Goal: Navigation & Orientation: Find specific page/section

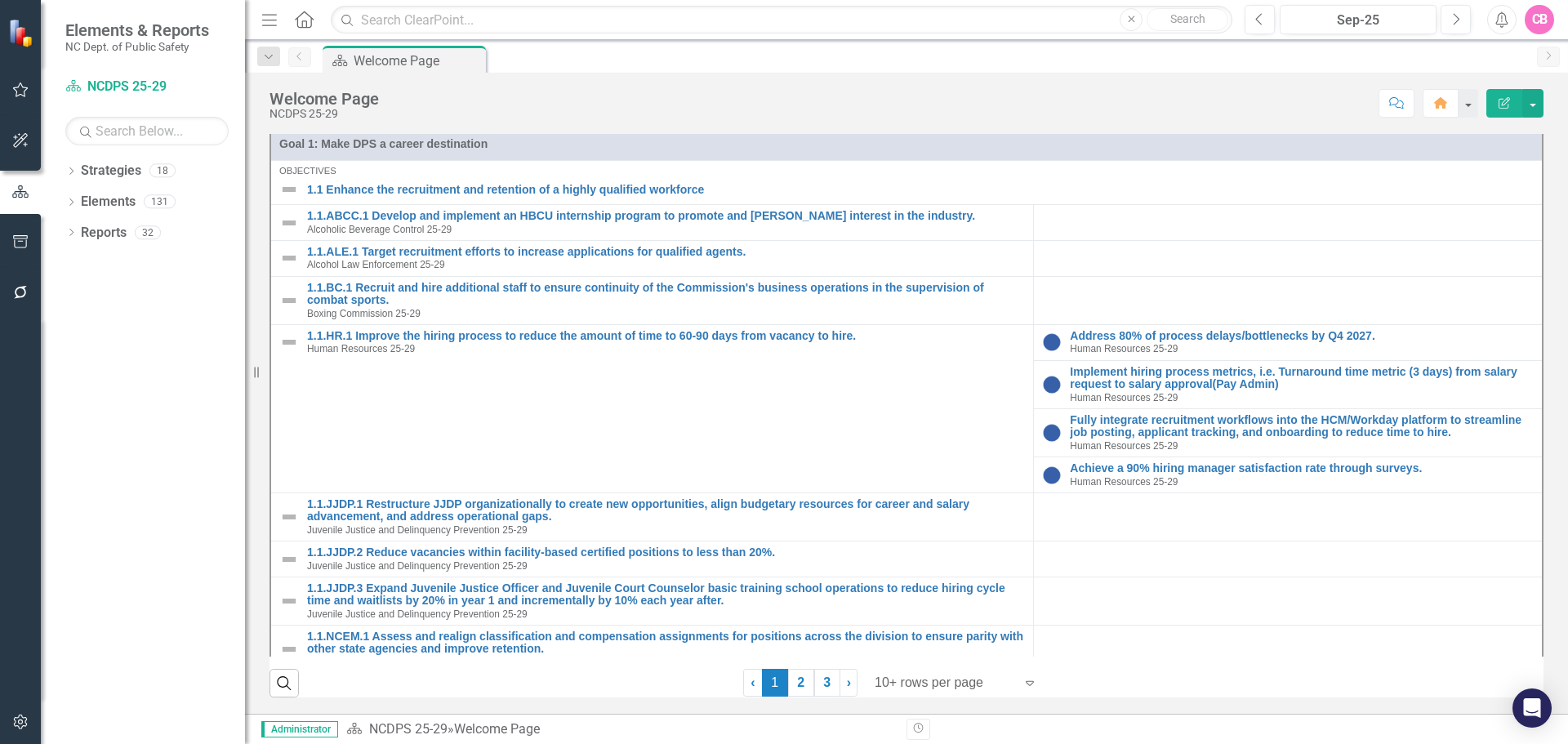
scroll to position [466, 0]
click at [8, 82] on button "button" at bounding box center [21, 91] width 36 height 34
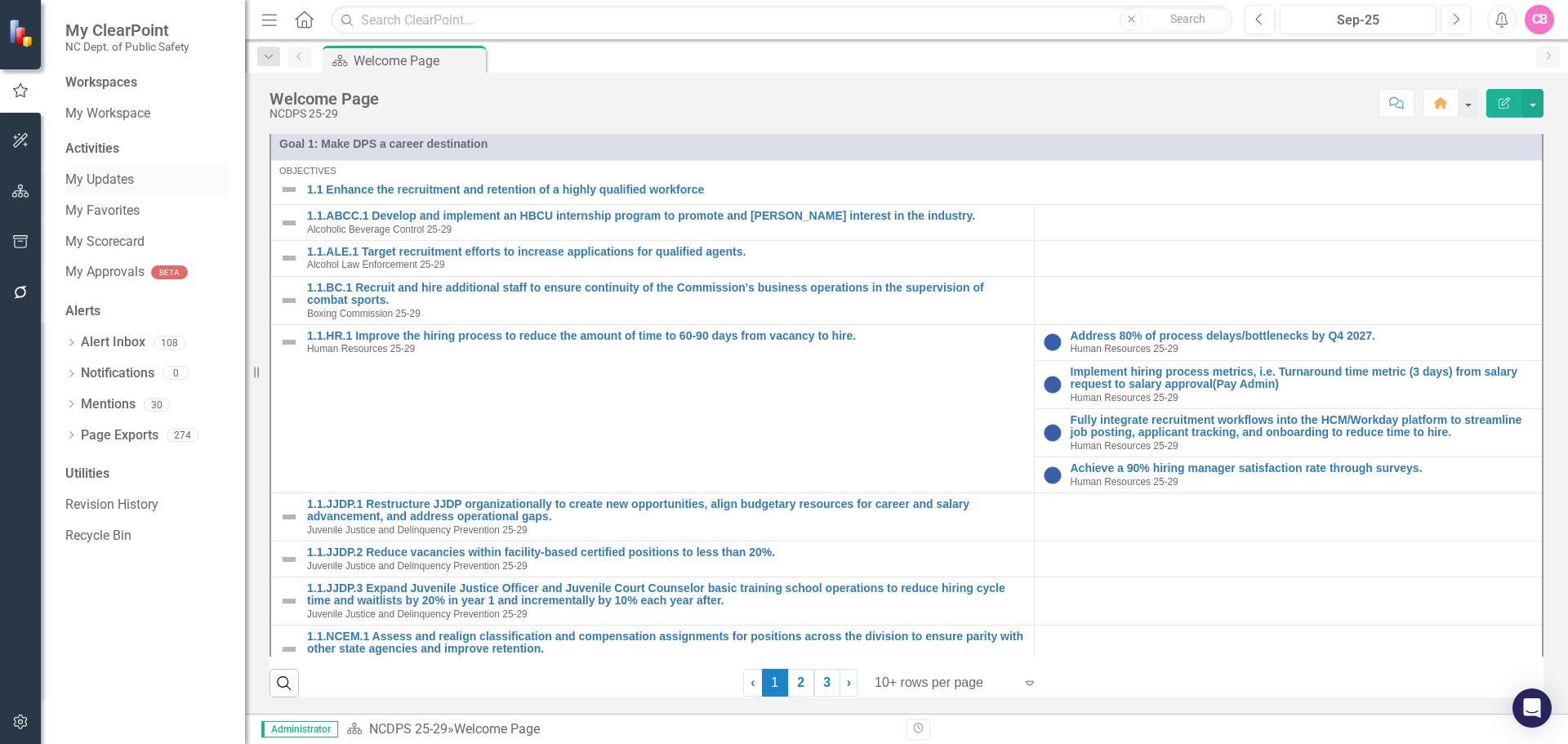
click at [128, 173] on link "My Updates" at bounding box center [146, 181] width 163 height 19
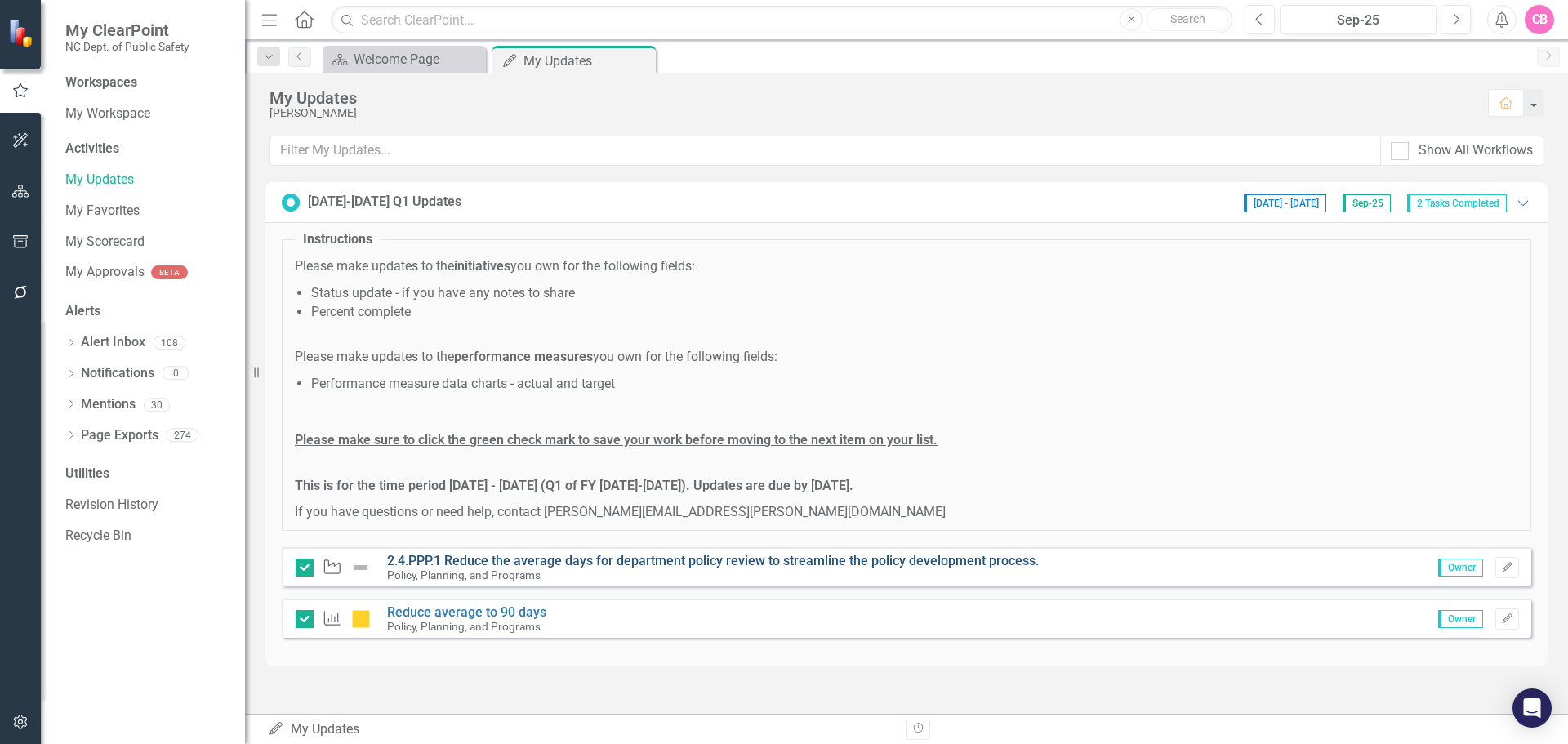
click at [885, 563] on link "2.4.PPP.1 Reduce the average days for department policy review to streamline th…" at bounding box center [713, 561] width 652 height 15
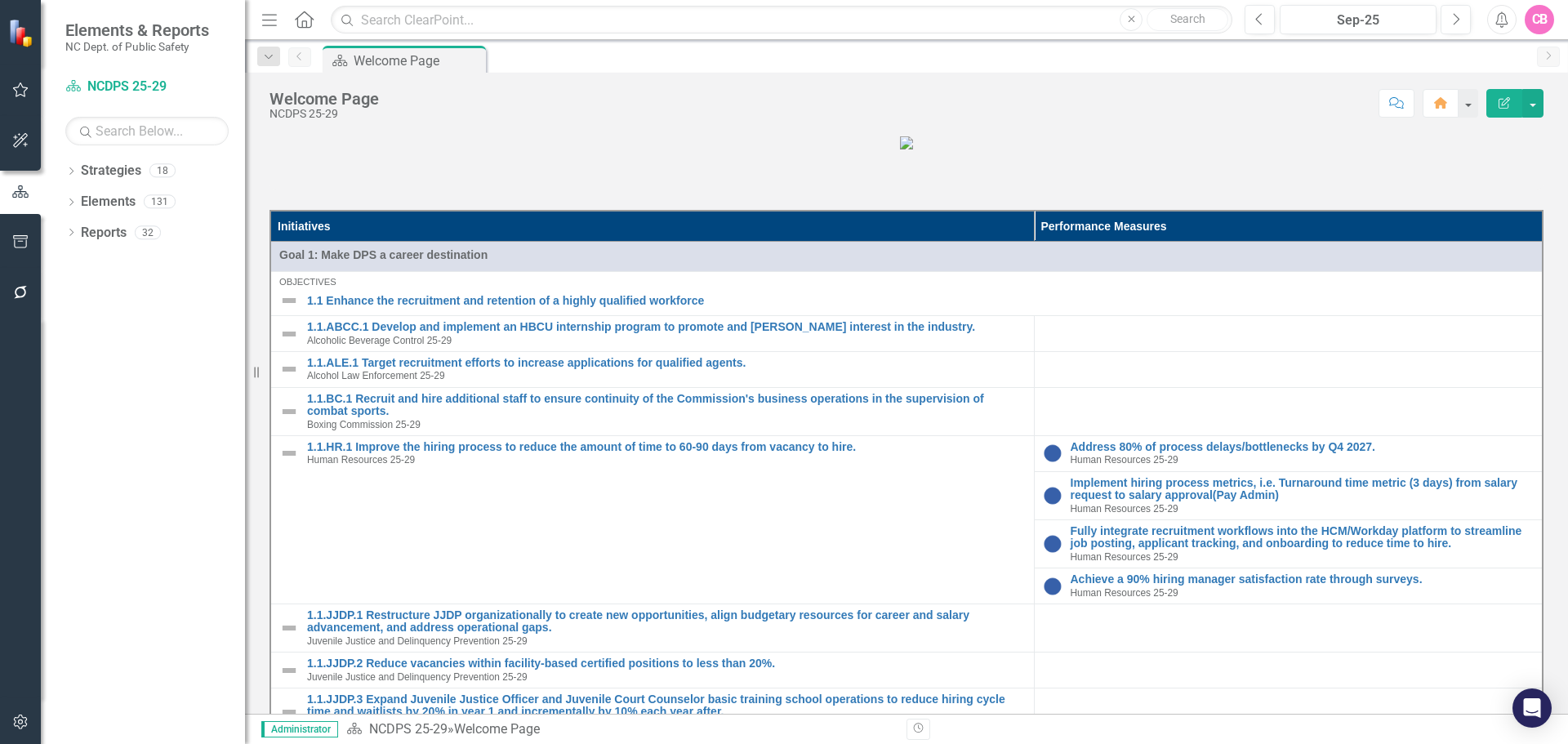
click at [65, 171] on div "Dropdown Strategies 18 Dropdown NCDPS 25-29 Alcohol Law Enforcement 25-29 Alcoh…" at bounding box center [143, 451] width 204 height 586
click at [70, 174] on icon at bounding box center [72, 171] width 4 height 8
click at [82, 200] on icon "Dropdown" at bounding box center [79, 201] width 12 height 10
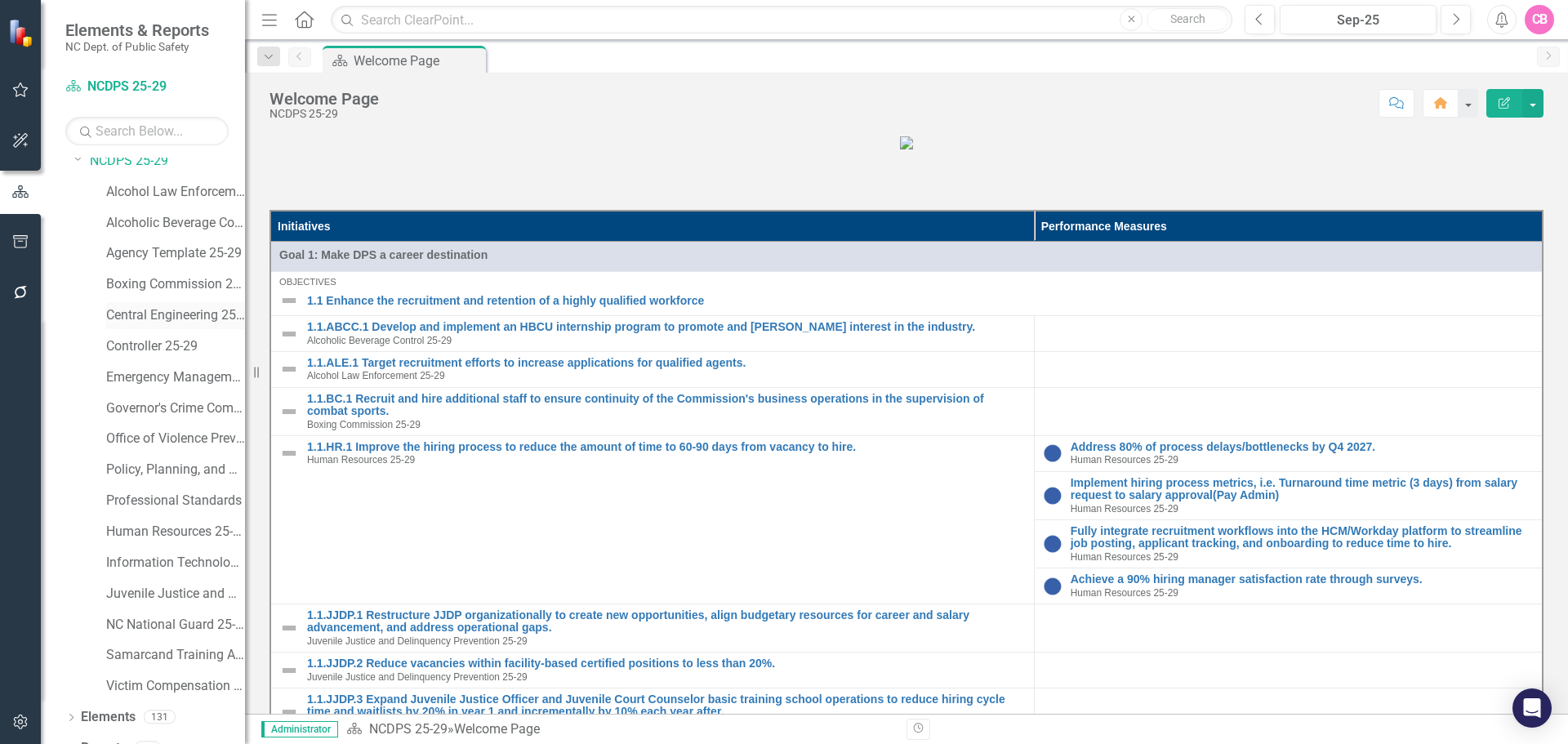
scroll to position [63, 0]
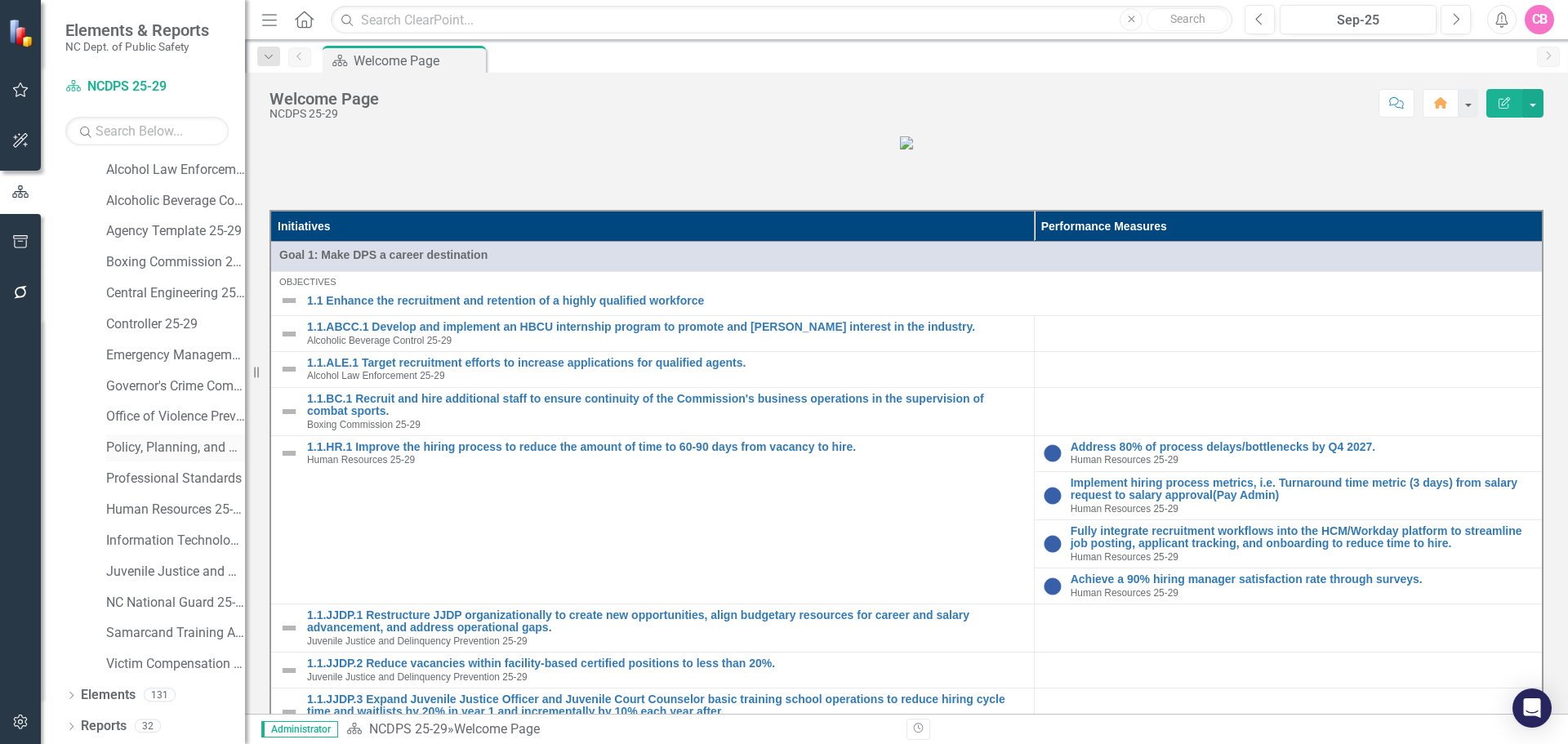
click at [173, 443] on link "Policy, Planning, and Programs" at bounding box center [175, 448] width 139 height 19
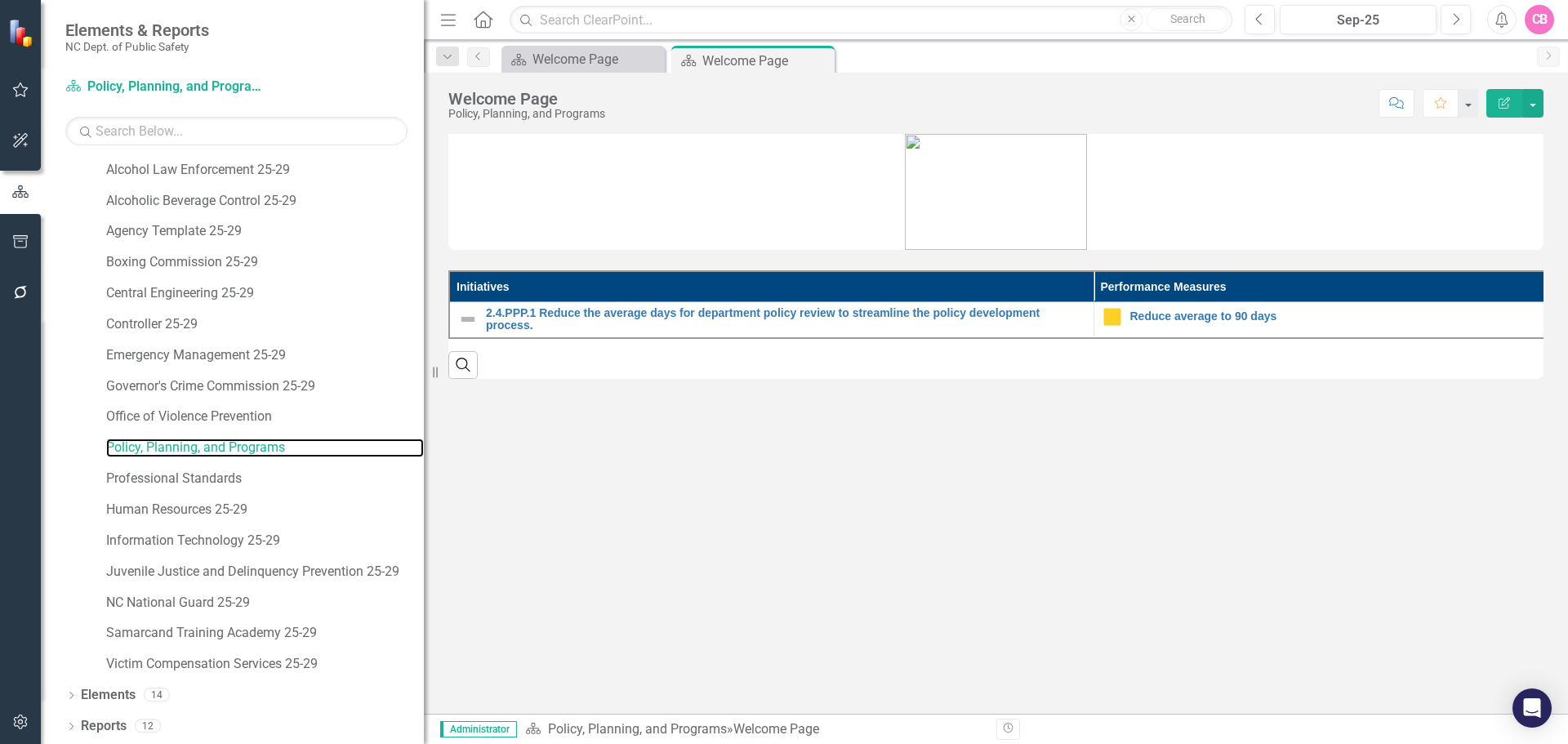
drag, startPoint x: 249, startPoint y: 424, endPoint x: 424, endPoint y: 396, distance: 177.2
click at [424, 396] on div "Resize" at bounding box center [431, 372] width 13 height 744
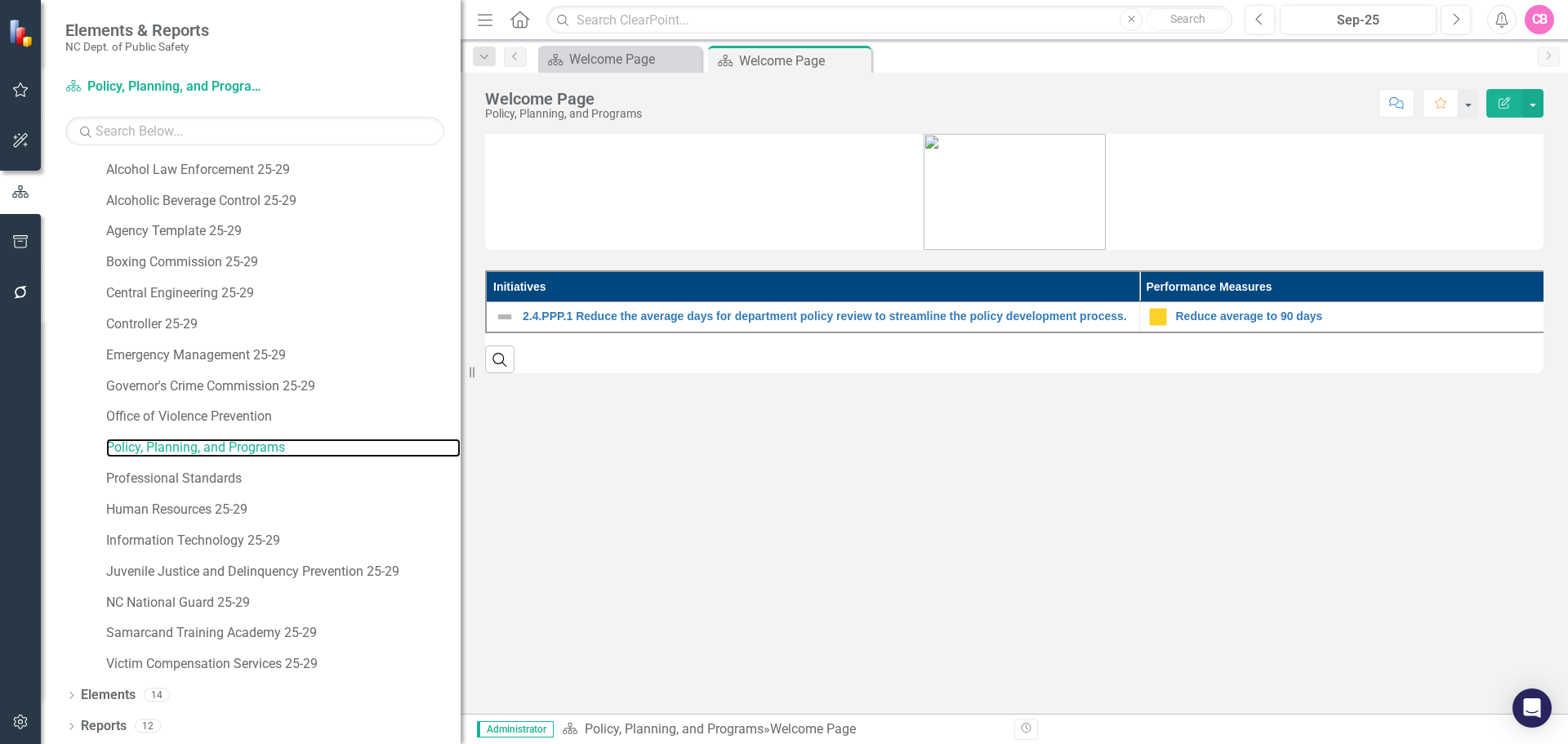
drag, startPoint x: 424, startPoint y: 396, endPoint x: 461, endPoint y: 396, distance: 37.0
click at [461, 396] on div "Resize" at bounding box center [467, 372] width 13 height 744
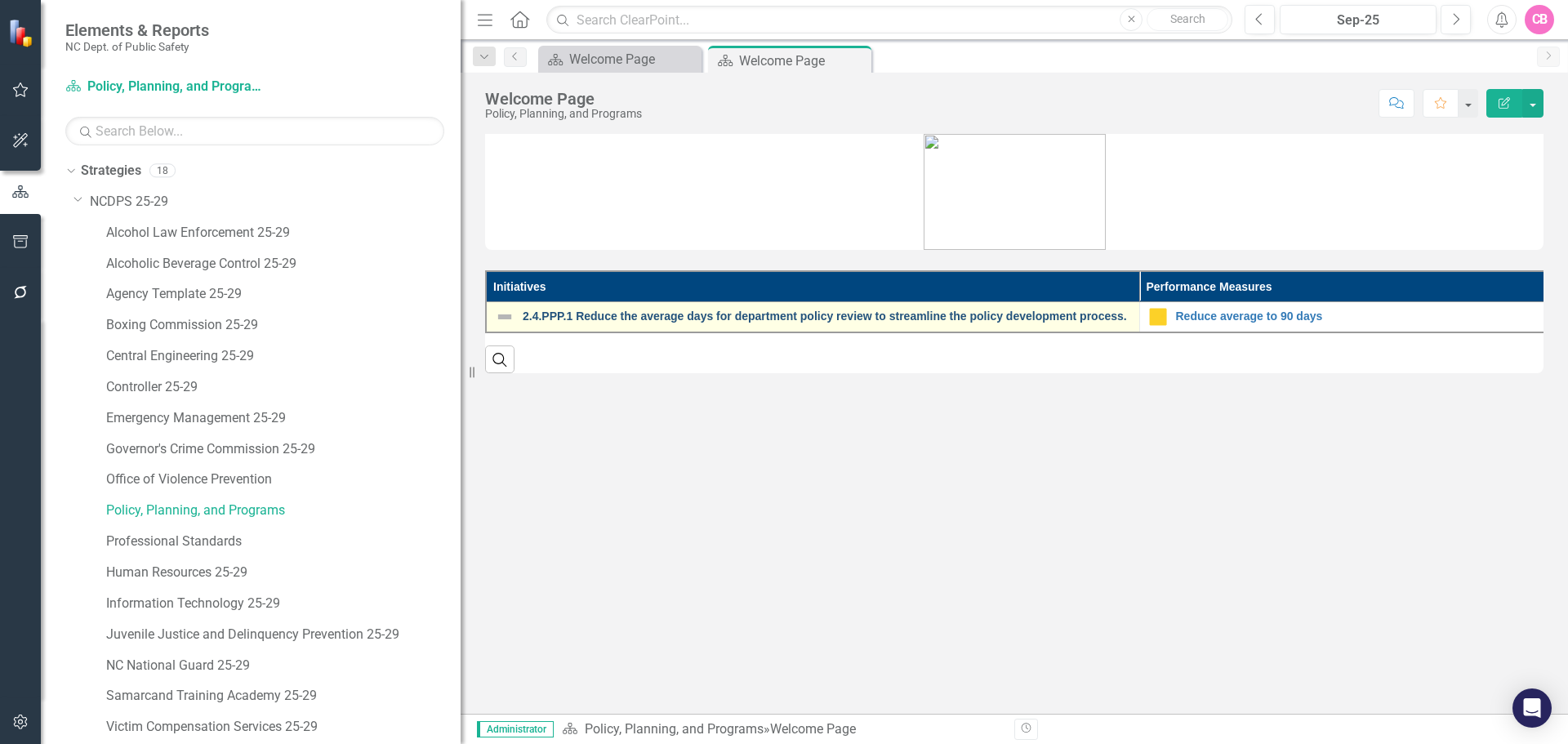
click at [708, 311] on link "2.4.PPP.1 Reduce the average days for department policy review to streamline th…" at bounding box center [827, 316] width 609 height 12
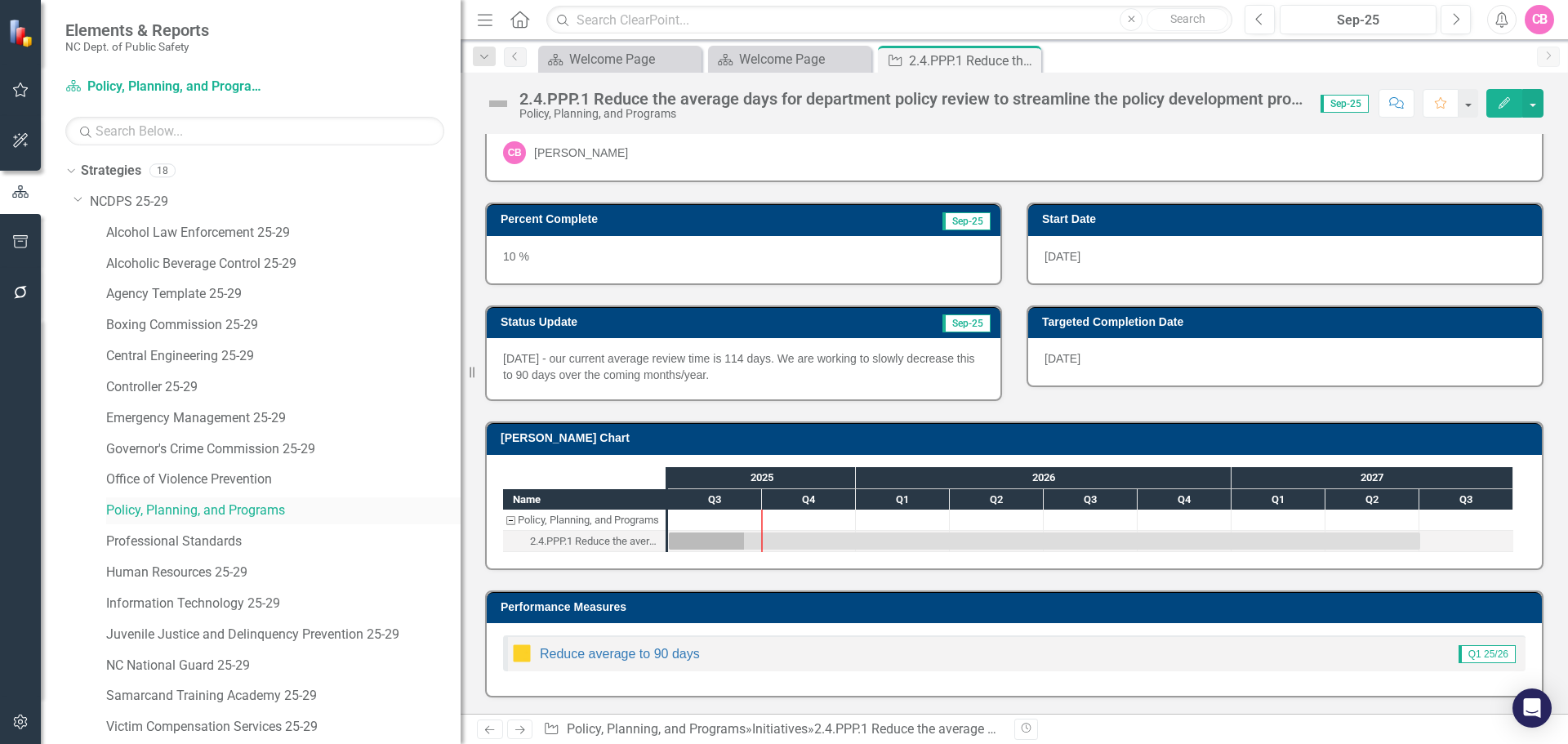
scroll to position [63, 0]
